Goal: Information Seeking & Learning: Learn about a topic

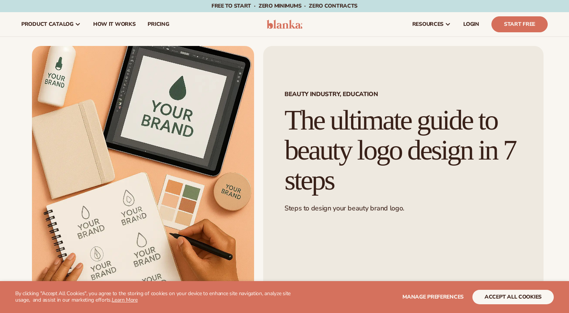
scroll to position [2191, 0]
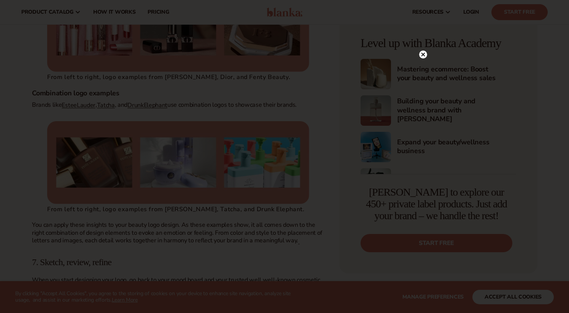
click at [39, 201] on div at bounding box center [284, 156] width 569 height 313
click at [424, 70] on icon at bounding box center [424, 70] width 4 height 4
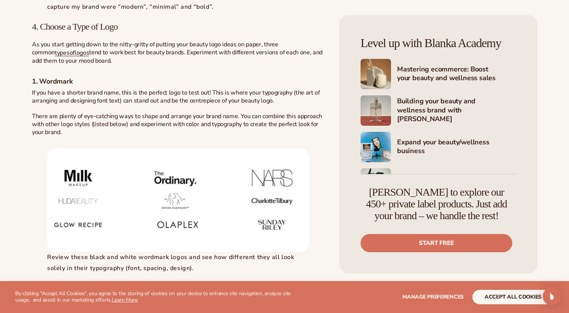
scroll to position [1172, 0]
click at [75, 56] on link "logos" at bounding box center [82, 52] width 14 height 8
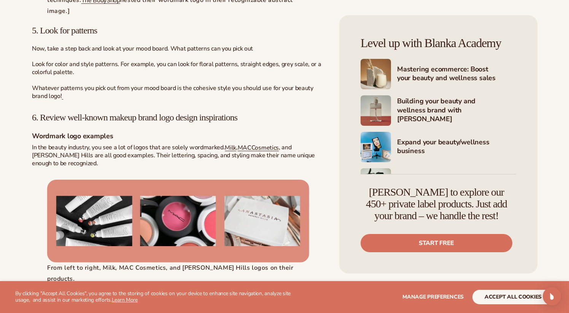
scroll to position [1859, 0]
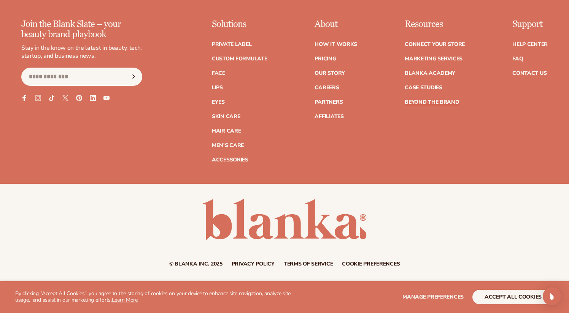
scroll to position [12270, 0]
